Goal: Task Accomplishment & Management: Use online tool/utility

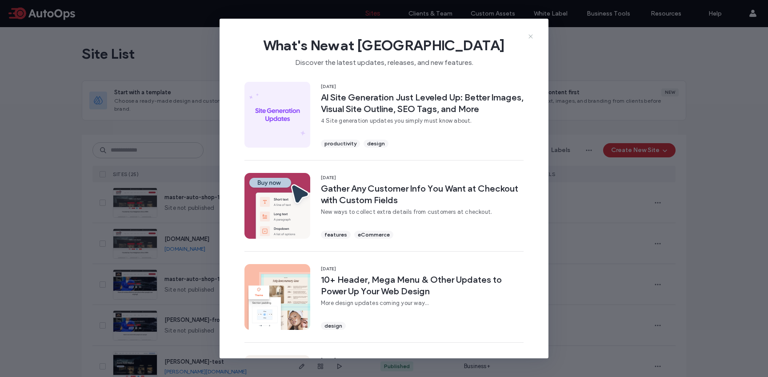
click at [529, 37] on icon at bounding box center [530, 36] width 7 height 7
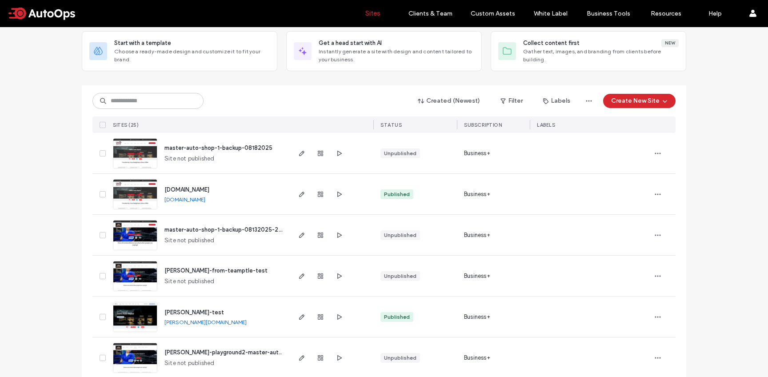
scroll to position [54, 0]
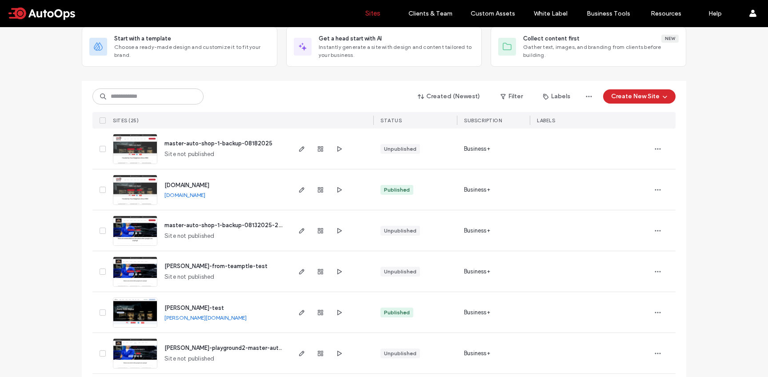
click at [198, 307] on span "mykola-andrii-test" at bounding box center [194, 307] width 60 height 7
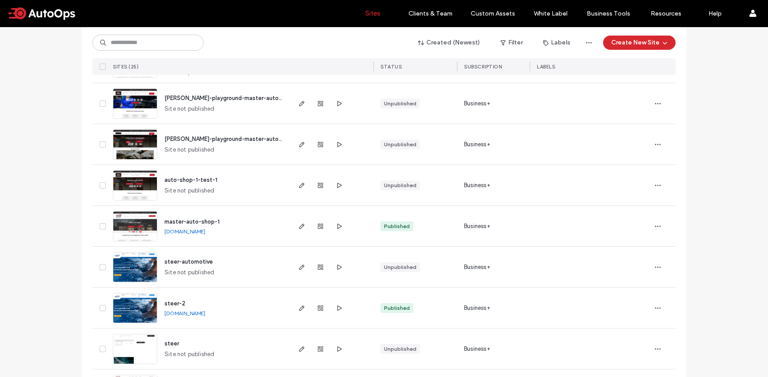
scroll to position [386, 0]
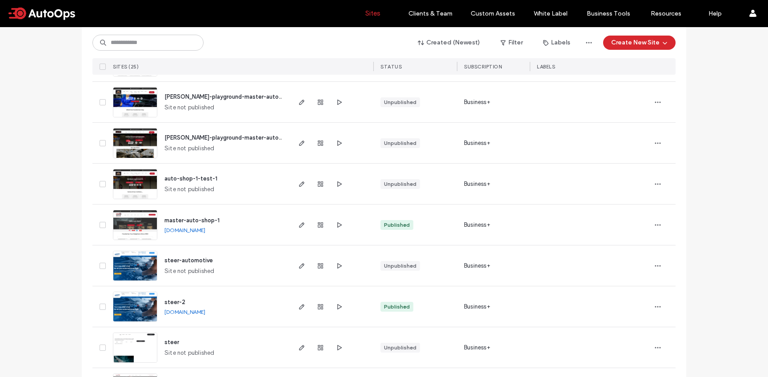
click at [176, 311] on link "steer-2.multiscreensite.com" at bounding box center [184, 311] width 41 height 7
click at [177, 302] on span "steer-2" at bounding box center [174, 301] width 21 height 7
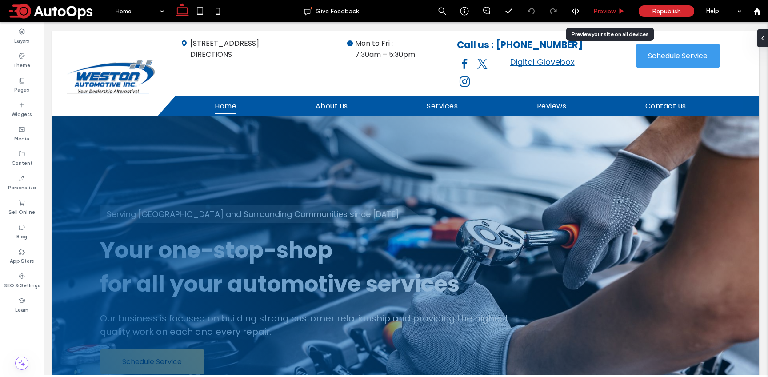
click at [597, 10] on span "Preview" at bounding box center [604, 12] width 22 height 8
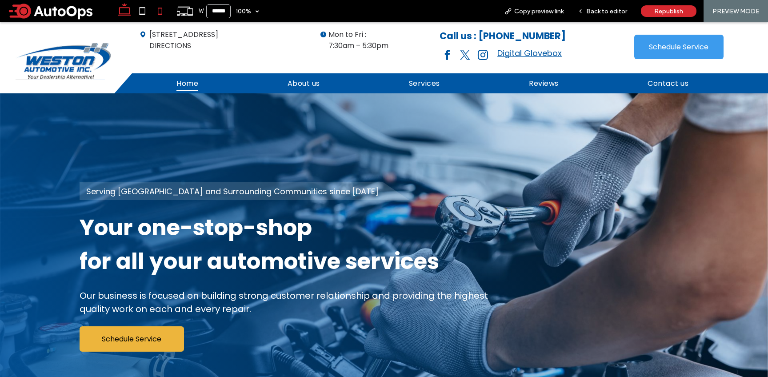
click at [160, 9] on icon at bounding box center [160, 11] width 18 height 18
type input "*****"
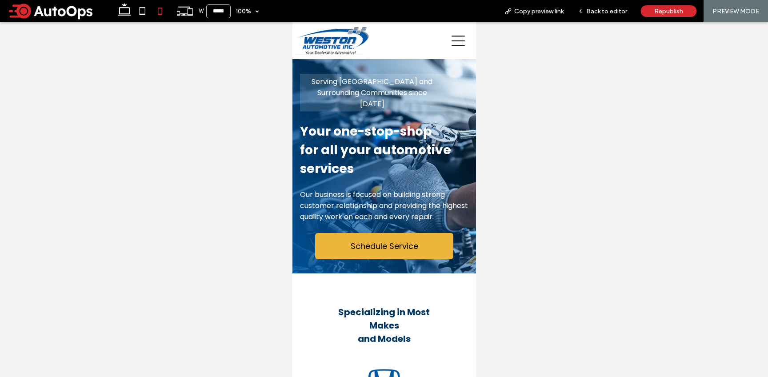
click at [740, 5] on div "PREVIEW MODE" at bounding box center [735, 11] width 64 height 22
click at [601, 9] on span "Back to editor" at bounding box center [606, 12] width 41 height 8
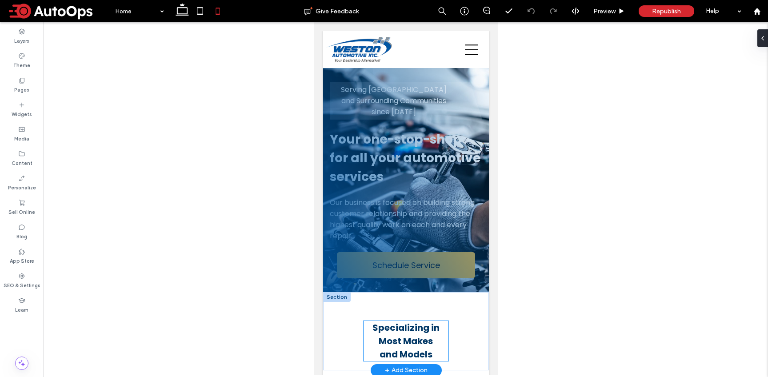
click at [436, 328] on span "Specializing in Most Makes and Models" at bounding box center [405, 340] width 67 height 39
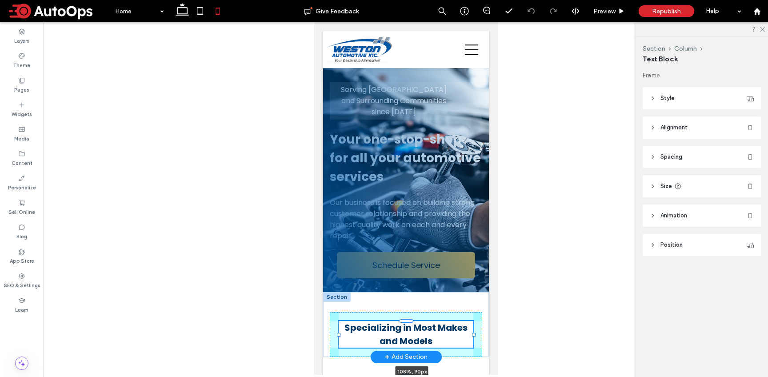
drag, startPoint x: 448, startPoint y: 338, endPoint x: 478, endPoint y: 338, distance: 30.6
click at [478, 338] on div "Specializing in Most Makes and Models 108% , 90px" at bounding box center [405, 324] width 166 height 65
type input "***"
type input "****"
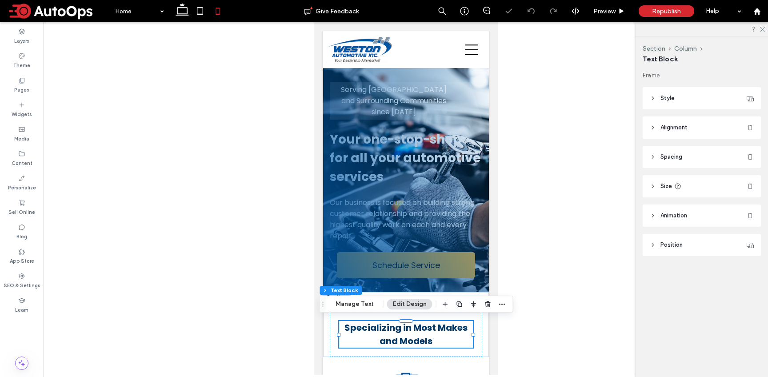
click at [519, 326] on div at bounding box center [406, 198] width 724 height 352
click at [613, 8] on span "Preview" at bounding box center [604, 12] width 22 height 8
